Goal: Navigation & Orientation: Find specific page/section

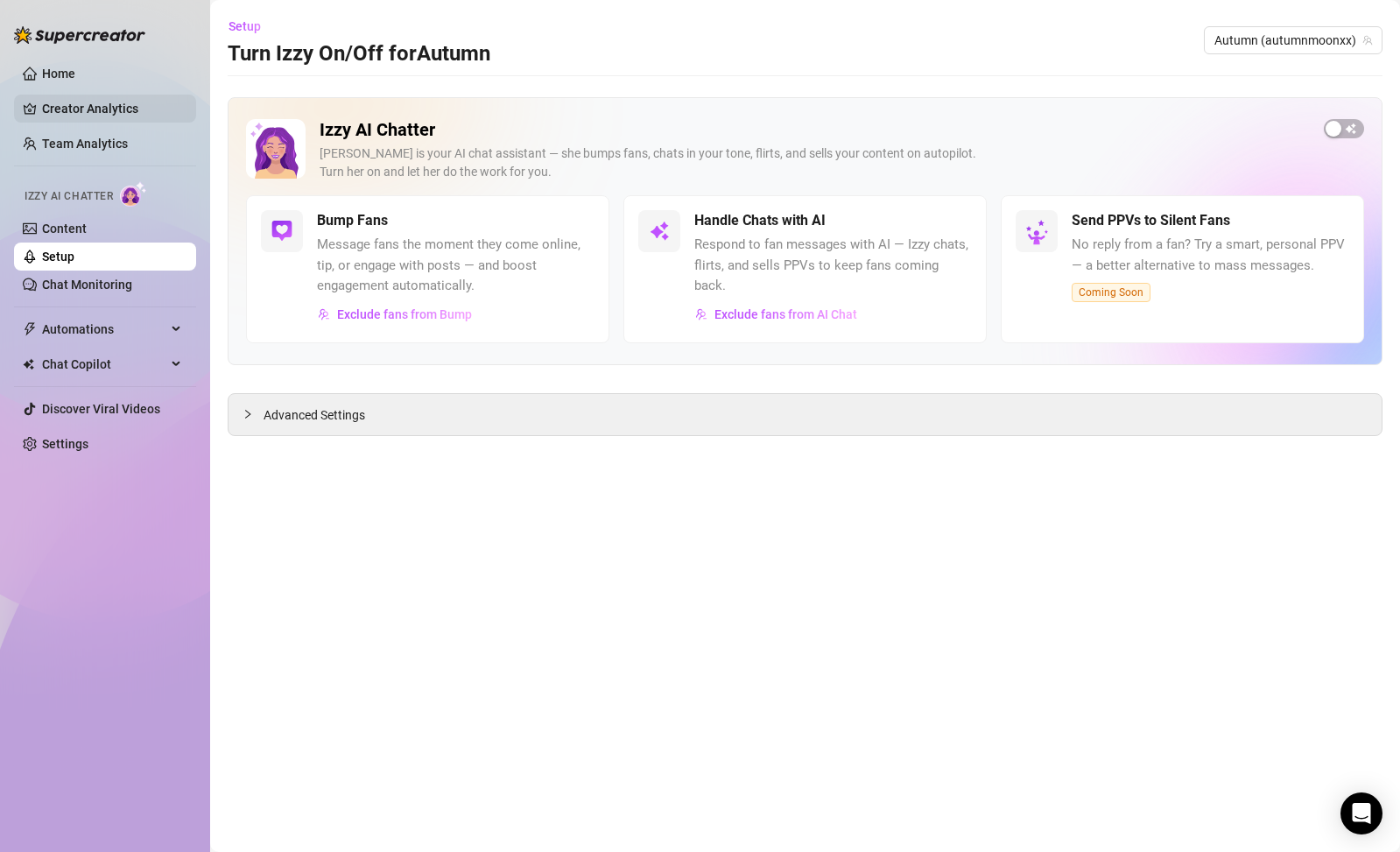
click at [53, 104] on link "Creator Analytics" at bounding box center [112, 108] width 140 height 28
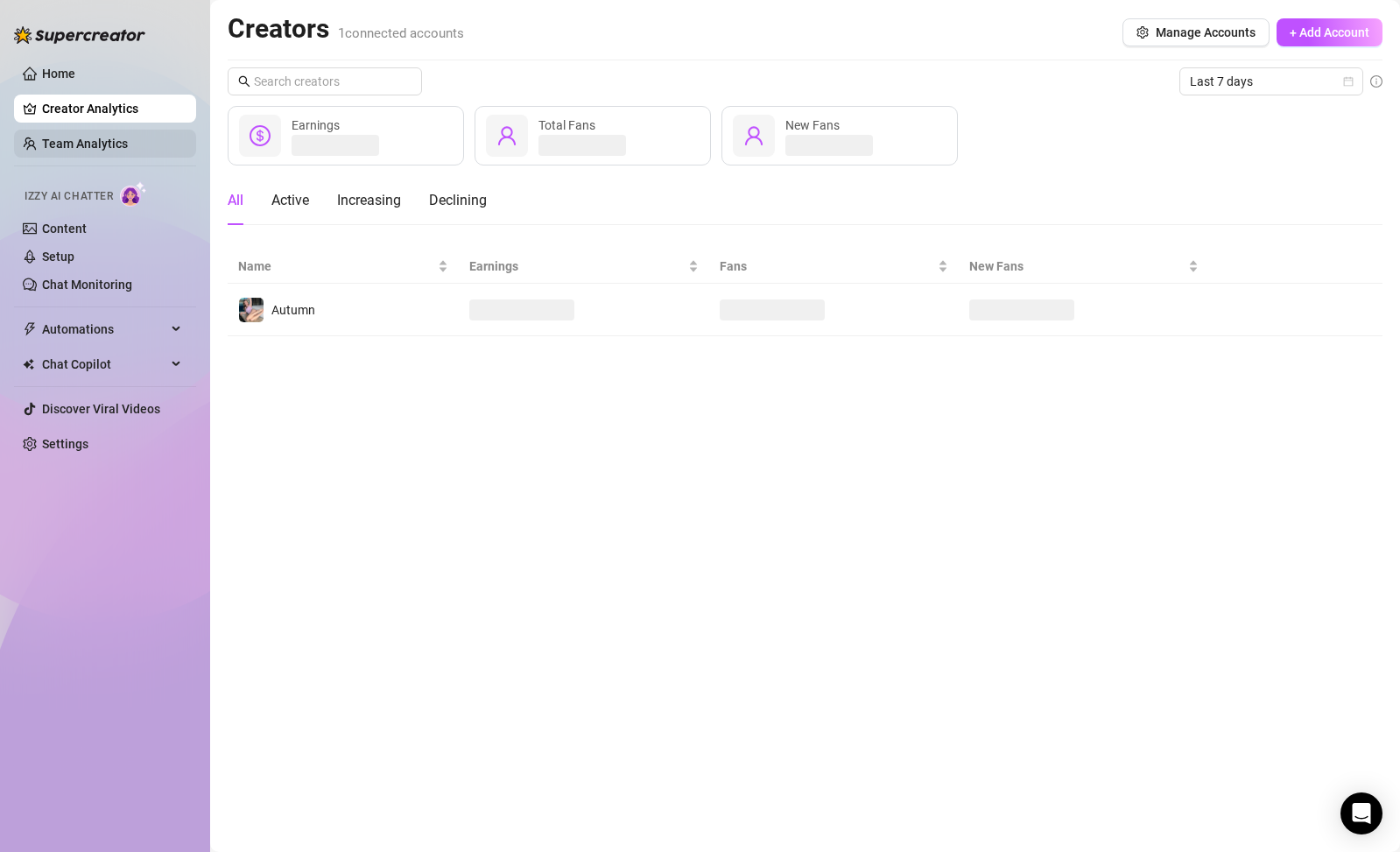
click at [98, 136] on link "Team Analytics" at bounding box center [85, 143] width 86 height 14
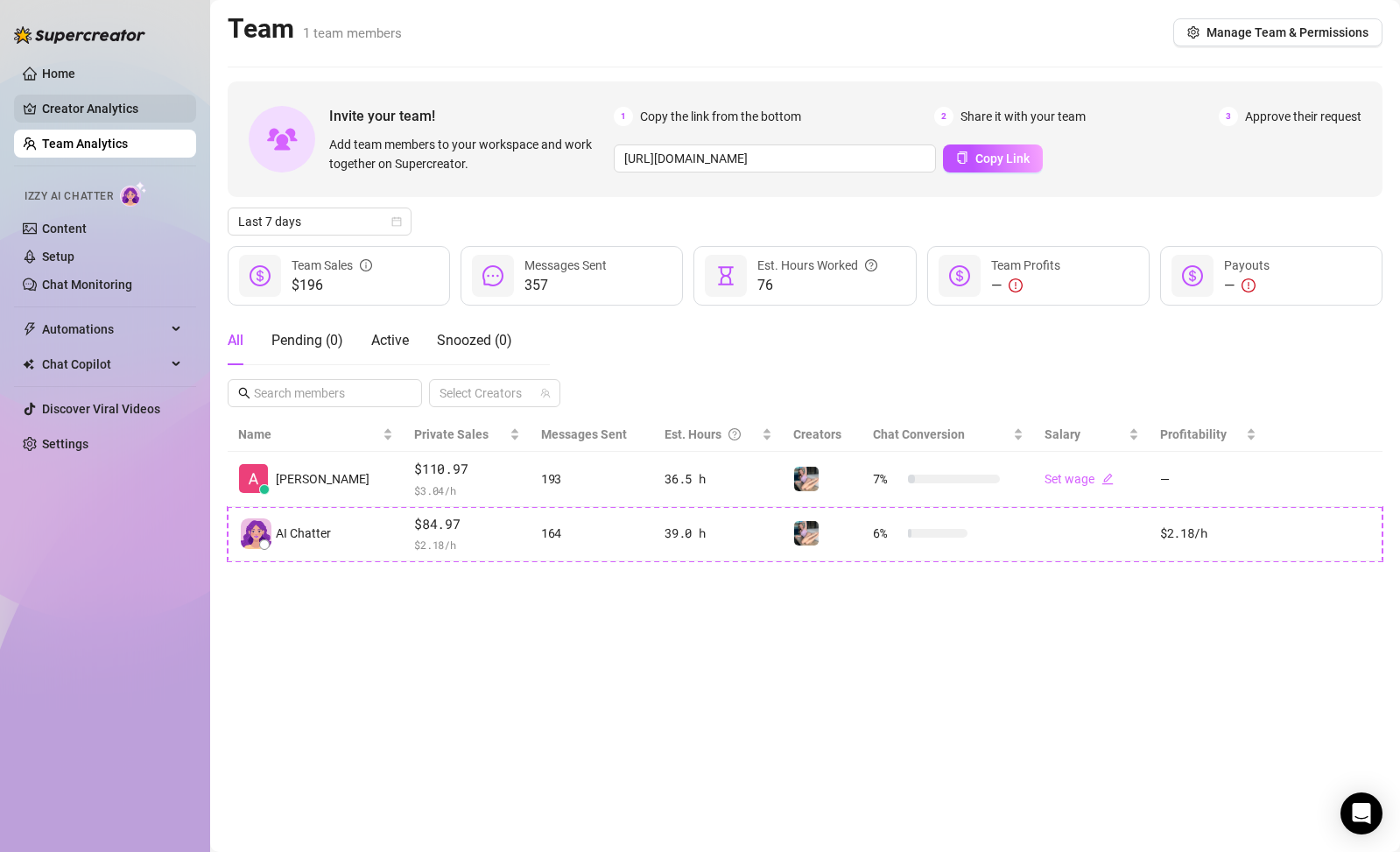
click at [91, 118] on link "Creator Analytics" at bounding box center [112, 108] width 140 height 28
